Goal: Transaction & Acquisition: Purchase product/service

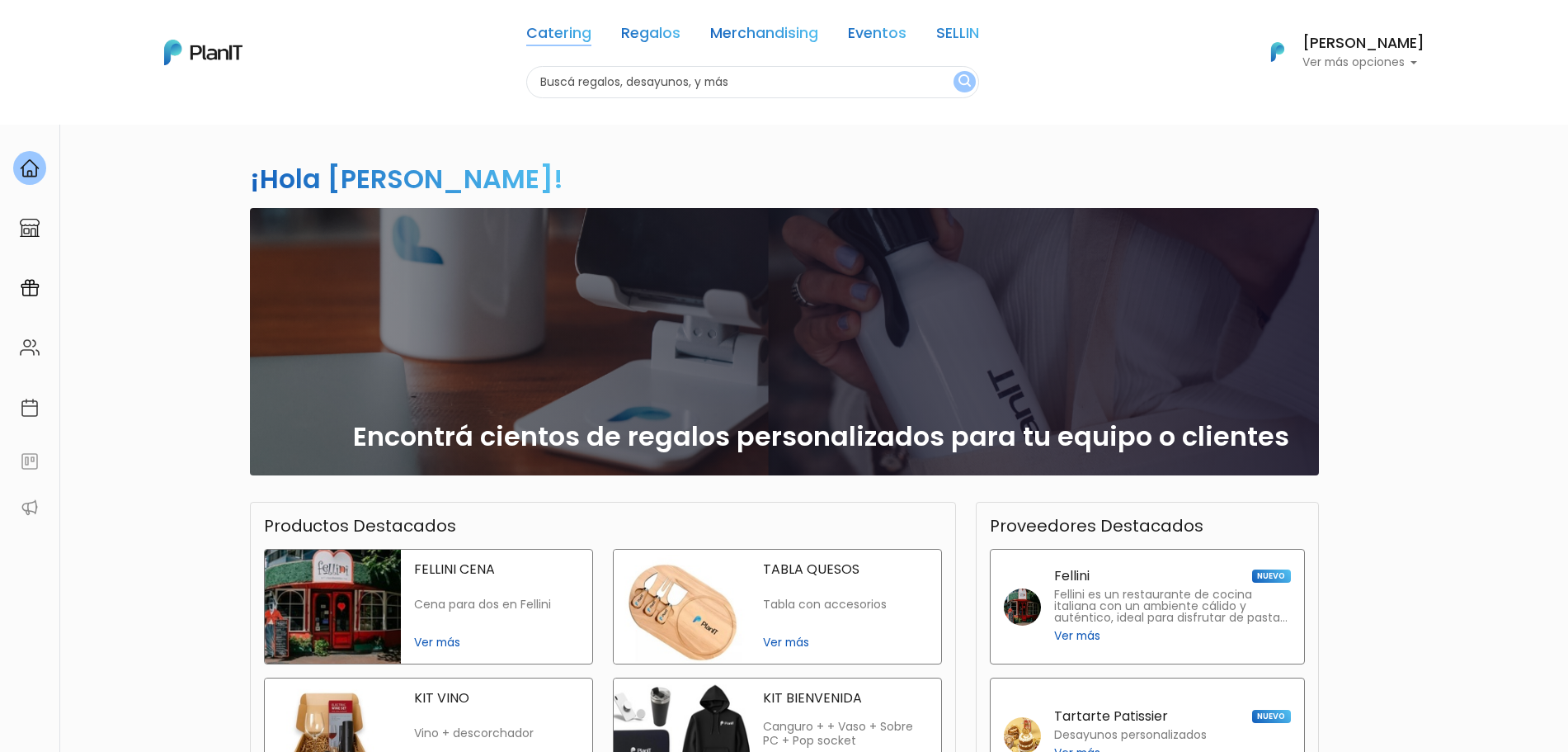
click at [573, 32] on link "Catering" at bounding box center [559, 37] width 65 height 20
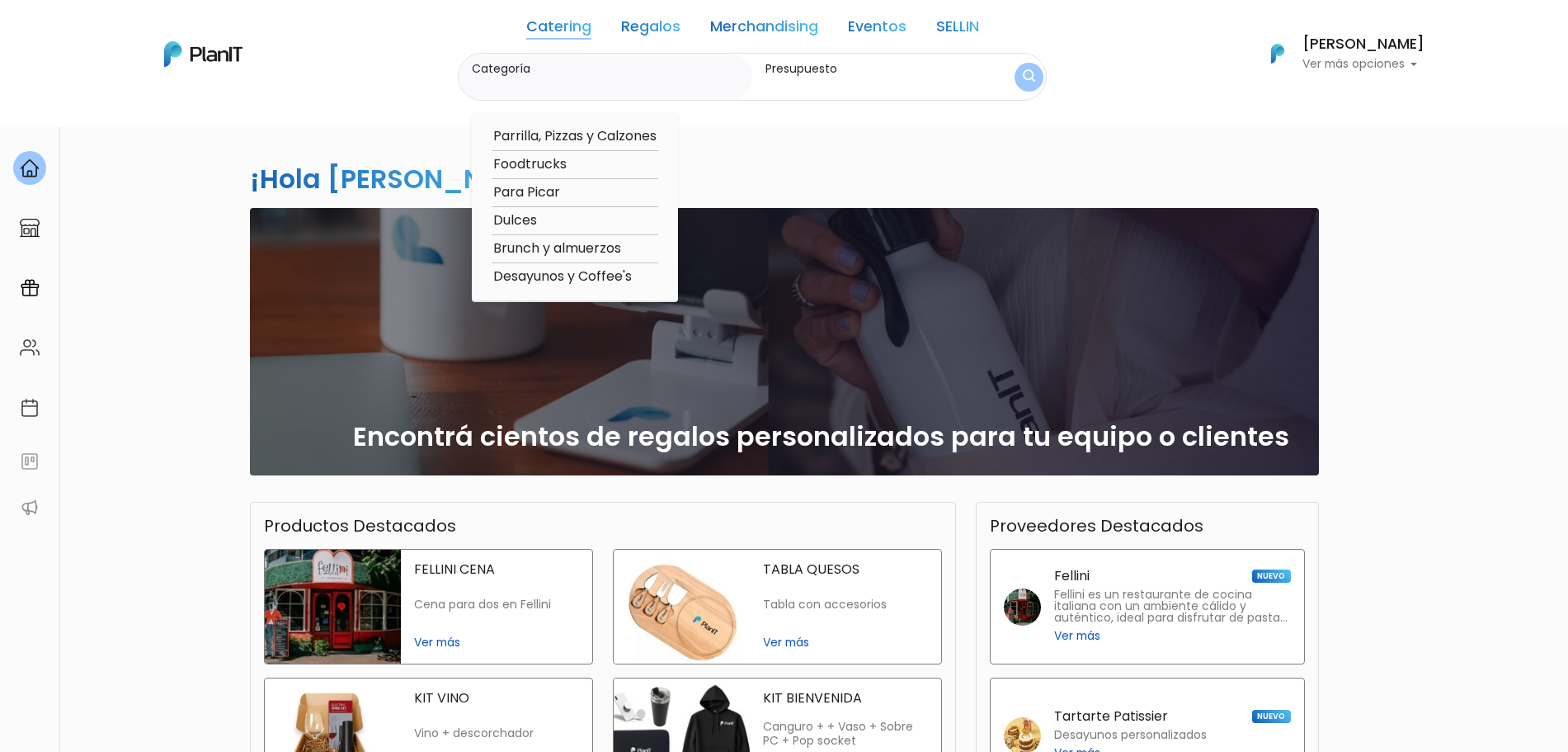
click at [844, 194] on div "¡Hola [PERSON_NAME]! slide 1 of 1 Encontrá cientos de regalos personalizados pa…" at bounding box center [784, 485] width 1088 height 723
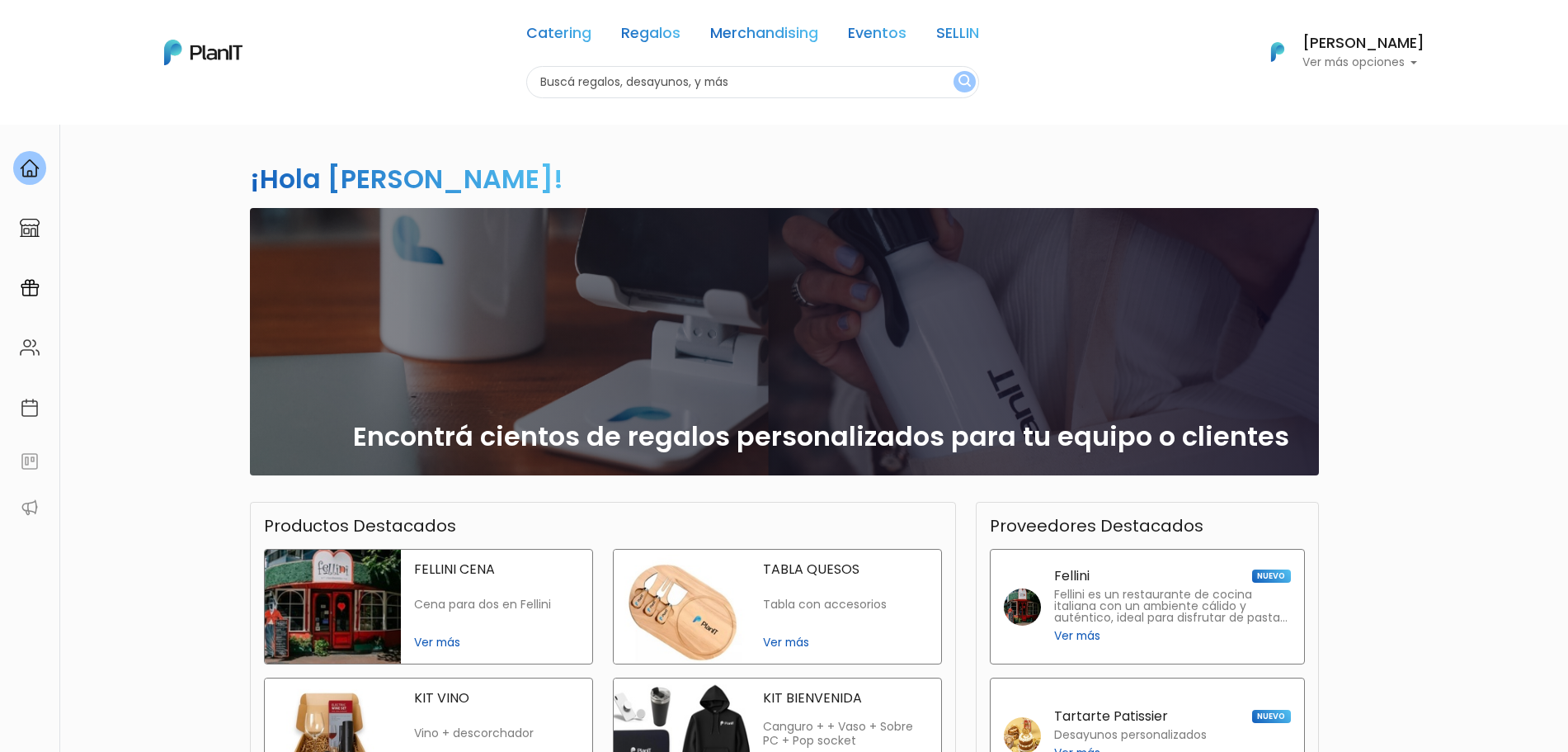
click at [571, 38] on link "Catering" at bounding box center [559, 37] width 65 height 20
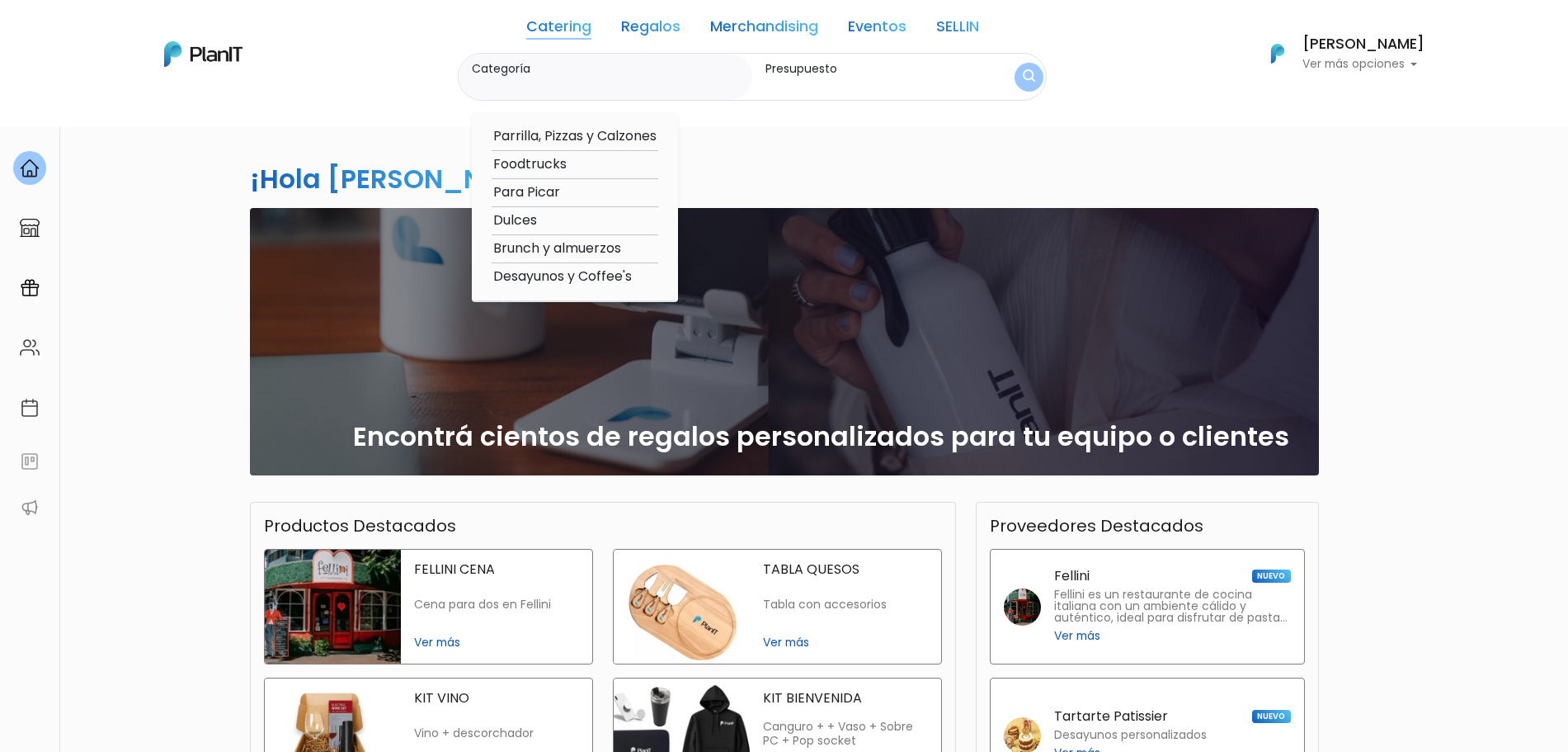
click at [638, 37] on link "Regalos" at bounding box center [650, 30] width 59 height 20
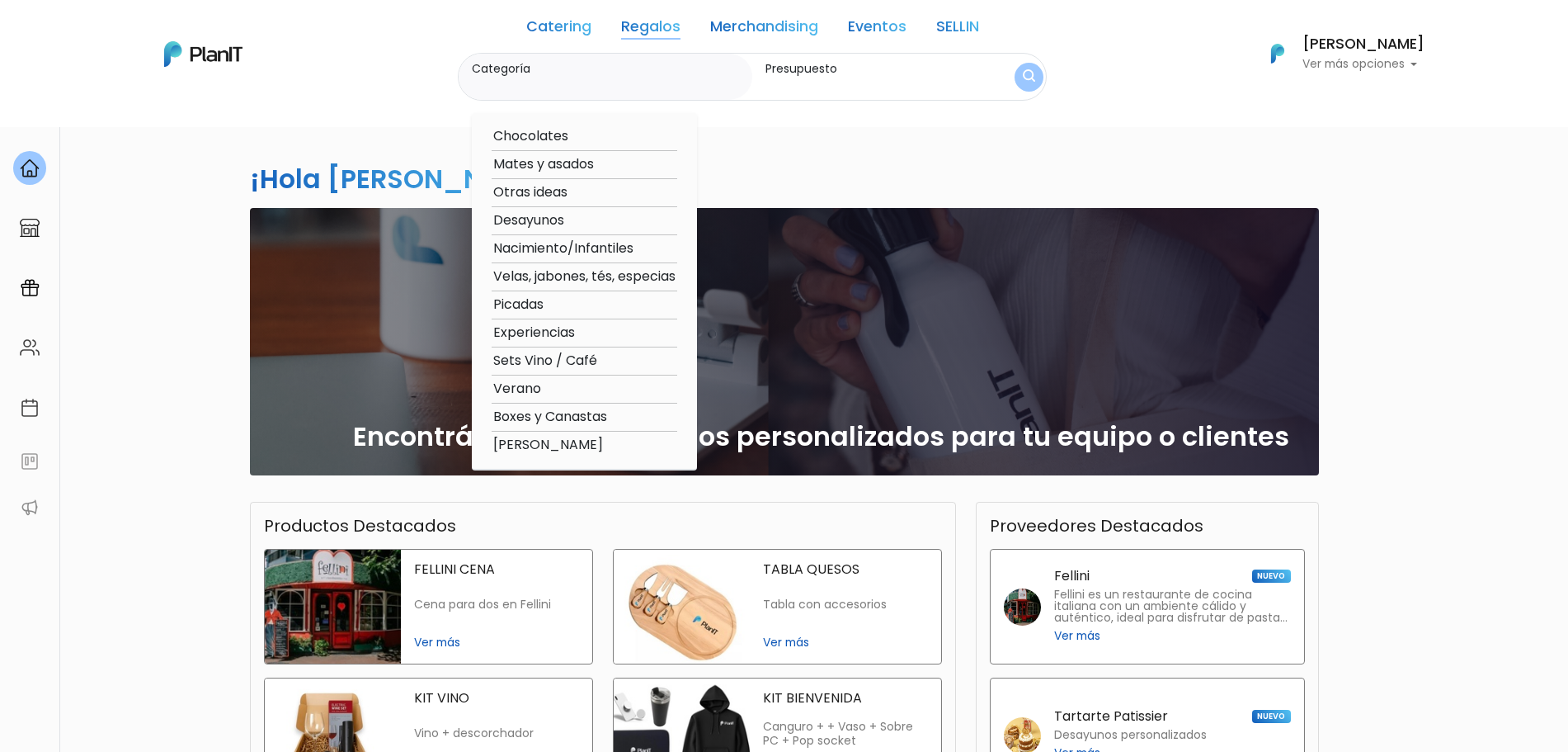
click at [548, 37] on link "Catering" at bounding box center [559, 30] width 65 height 20
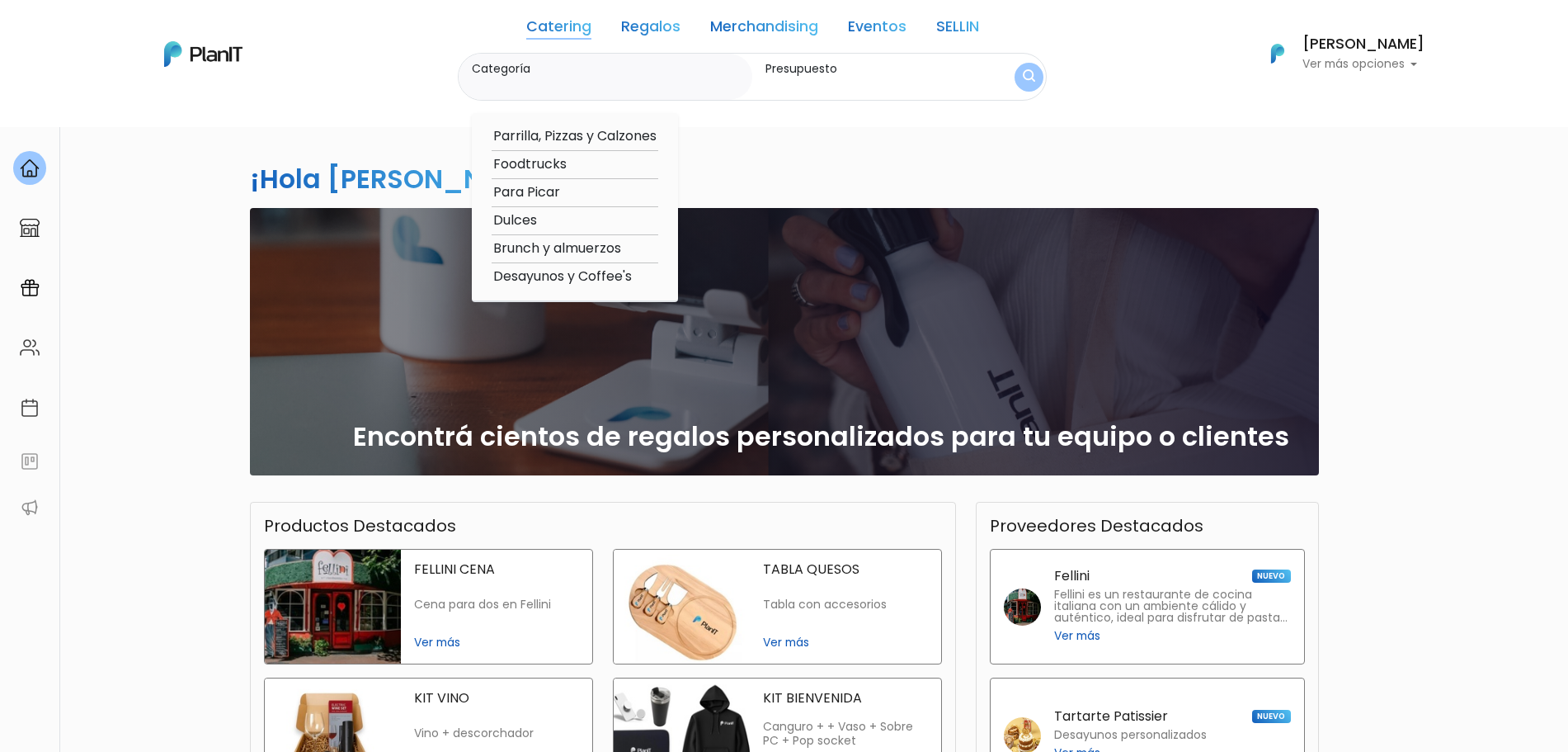
click at [589, 272] on option "Desayunos y Coffee's" at bounding box center [574, 276] width 167 height 21
type input "Desayunos y Coffee's"
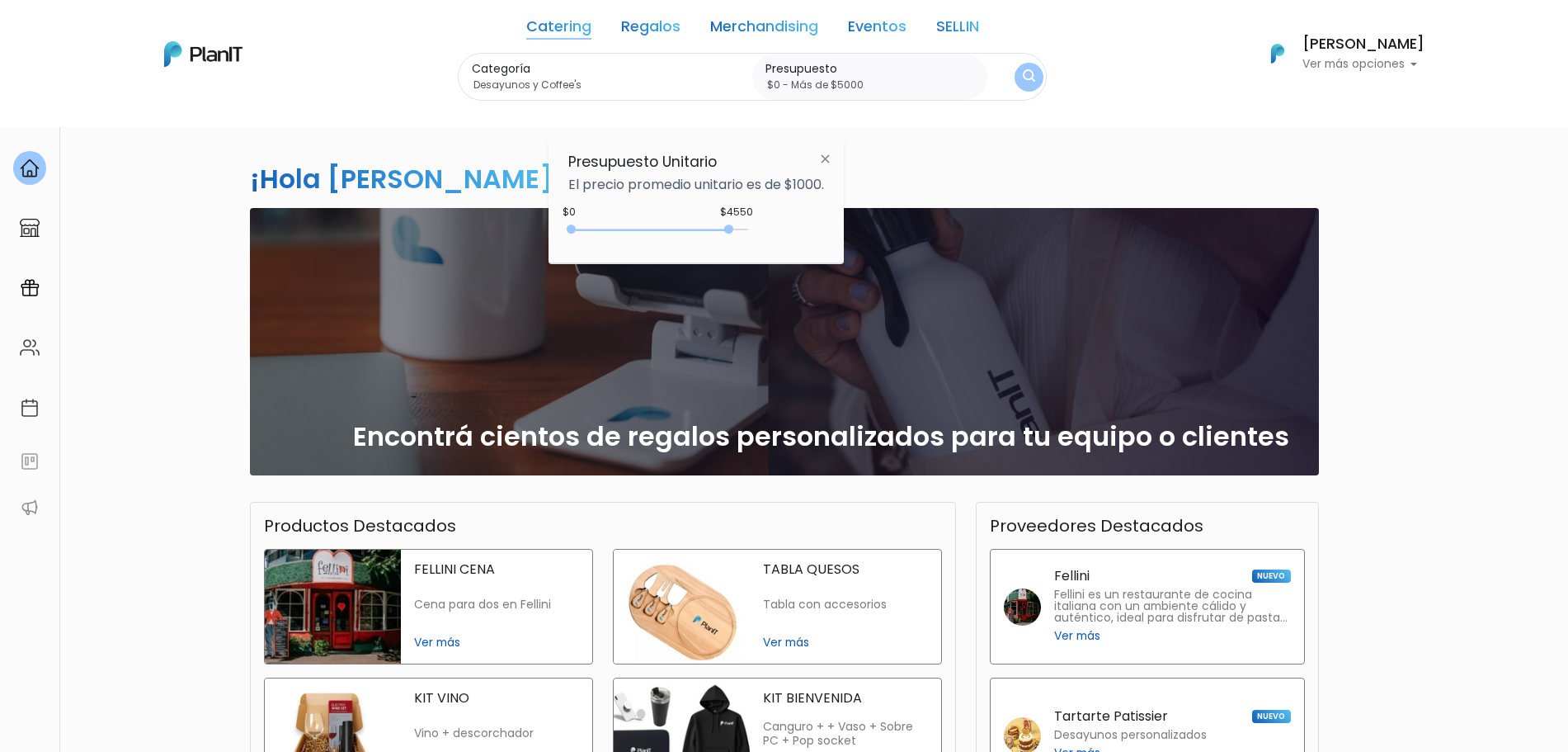
type input "$0 - Más de $5000"
drag, startPoint x: 601, startPoint y: 229, endPoint x: 778, endPoint y: 240, distance: 177.3
click at [778, 240] on div "$4550 $0 0 : 4550 0 4550 0,5000" at bounding box center [696, 232] width 255 height 33
click at [1024, 70] on button "submit" at bounding box center [1029, 77] width 30 height 30
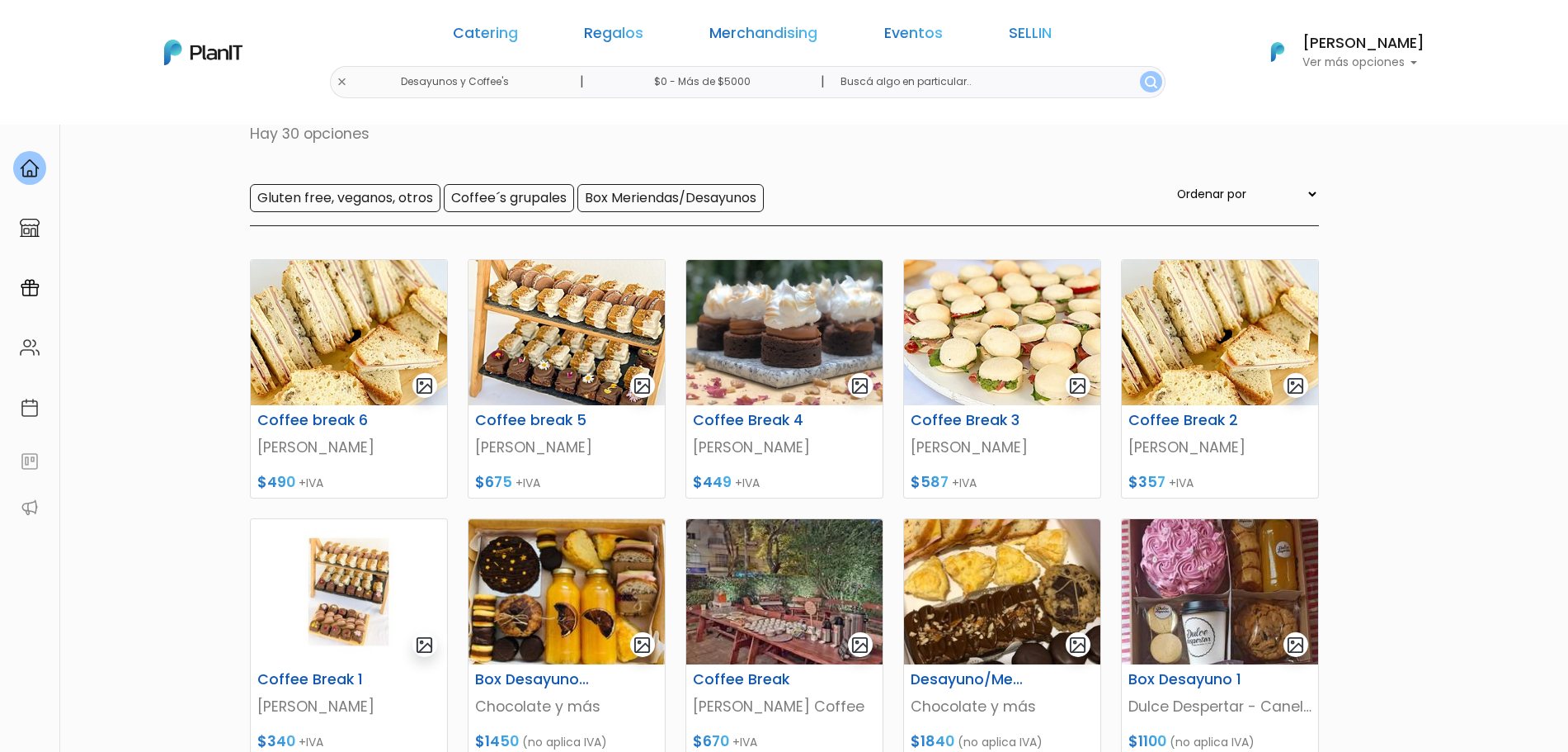
drag, startPoint x: 1576, startPoint y: 106, endPoint x: 1583, endPoint y: 167, distance: 61.4
click at [1567, 167] on html "Catering Regalos Merchandising Eventos SELLIN Desayunos y Coffee's | $0 - Más d…" at bounding box center [784, 265] width 1568 height 752
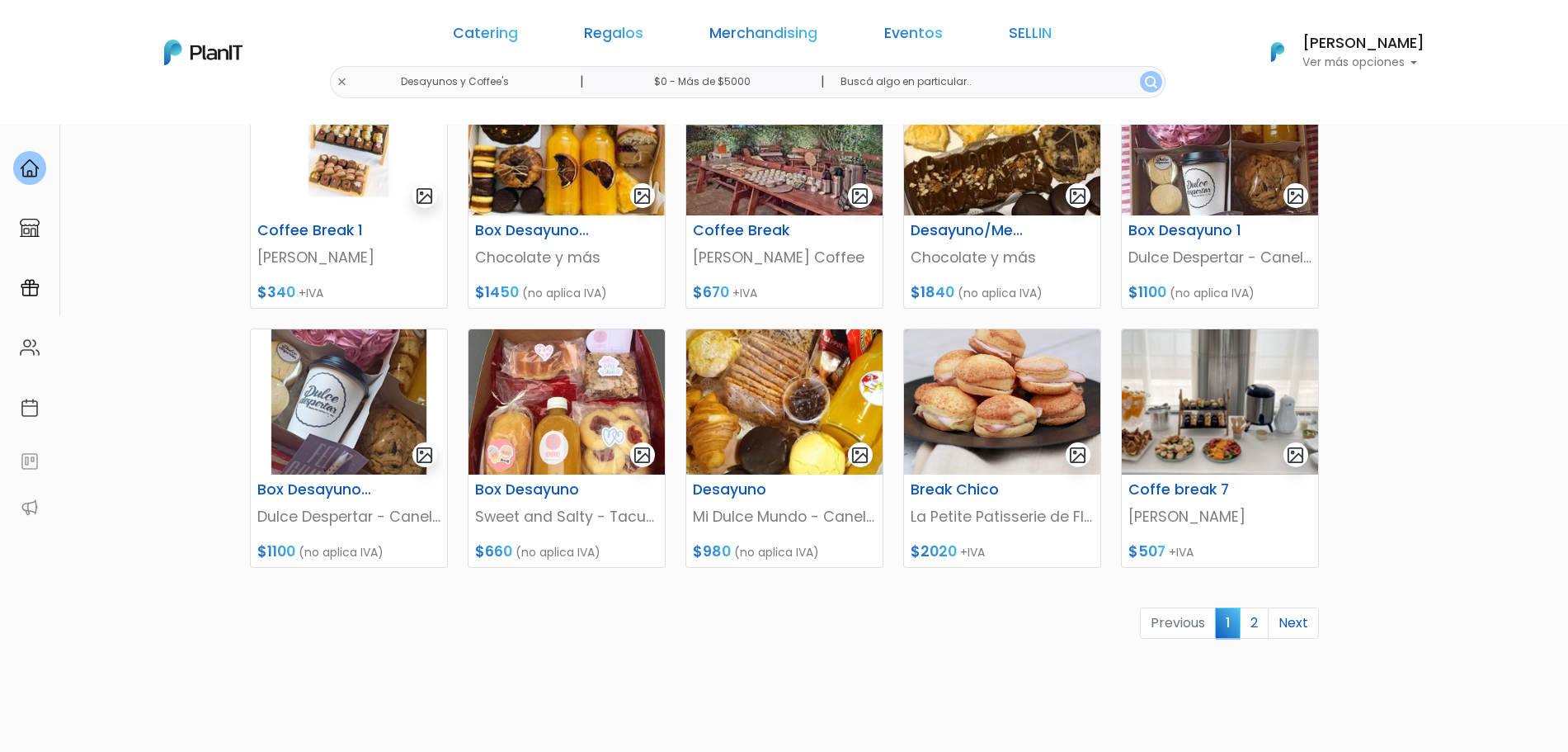
scroll to position [562, 0]
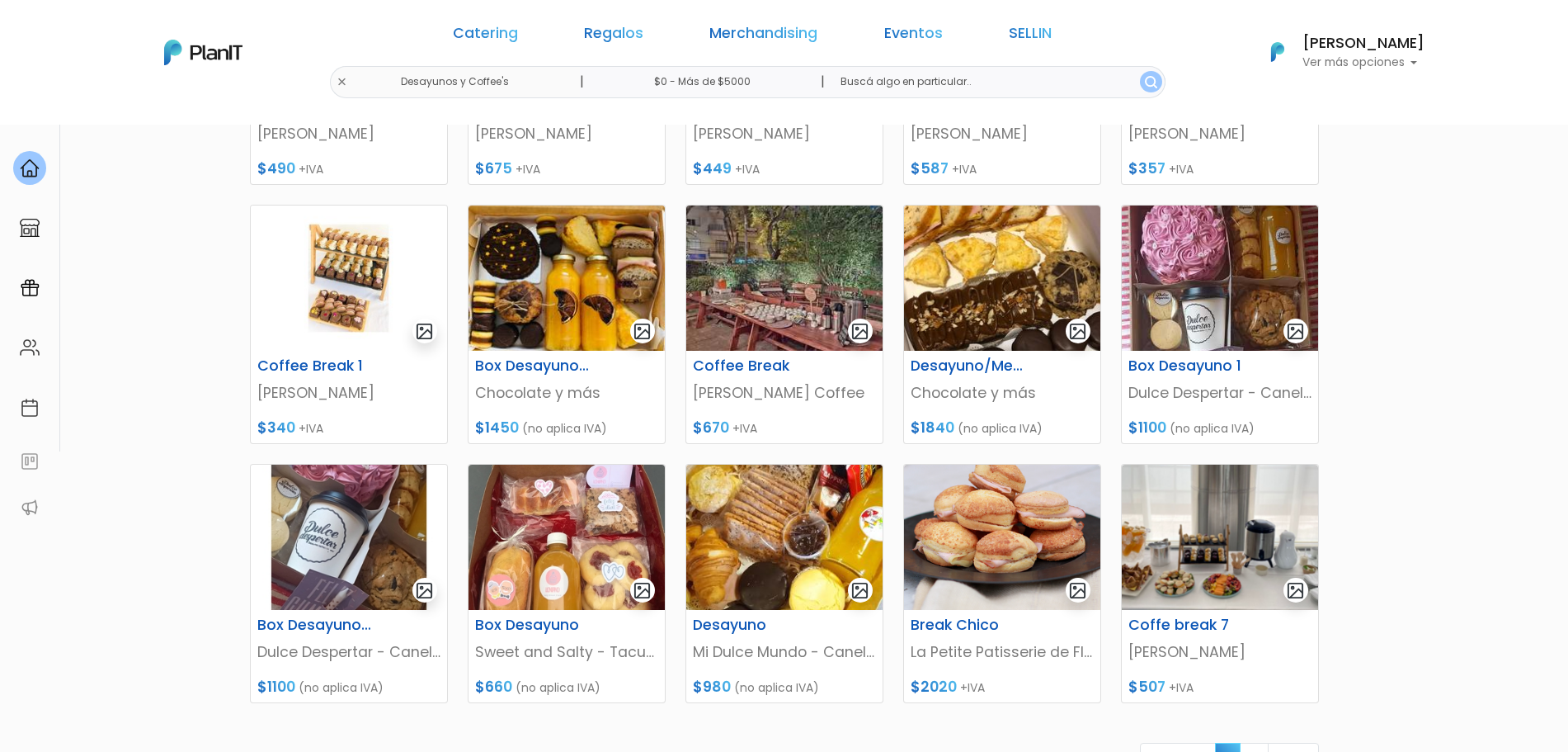
scroll to position [693, 0]
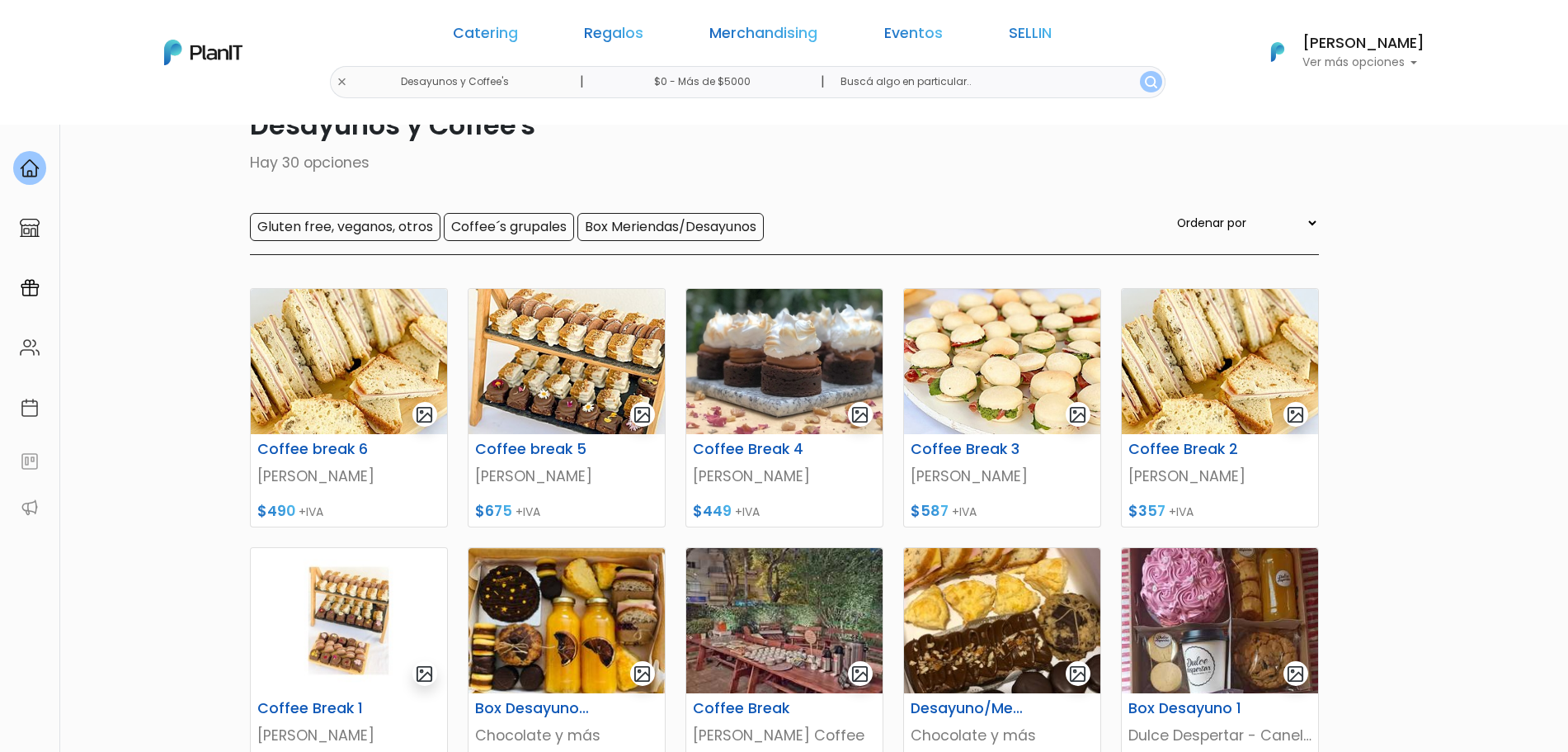
scroll to position [0, 0]
